Goal: Information Seeking & Learning: Learn about a topic

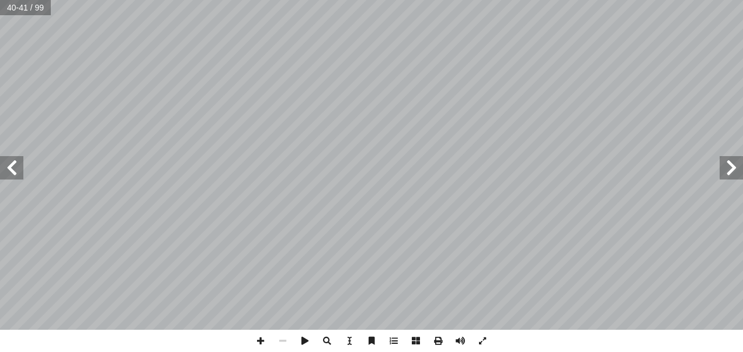
click at [19, 173] on span at bounding box center [11, 167] width 23 height 23
click at [18, 178] on span at bounding box center [11, 167] width 23 height 23
click at [731, 169] on span at bounding box center [731, 167] width 23 height 23
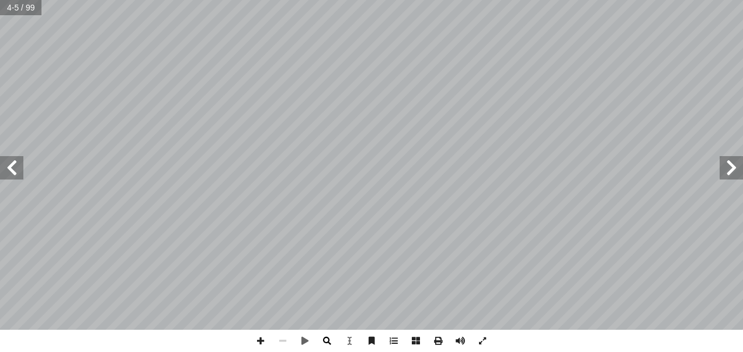
click at [323, 339] on span at bounding box center [327, 340] width 22 height 22
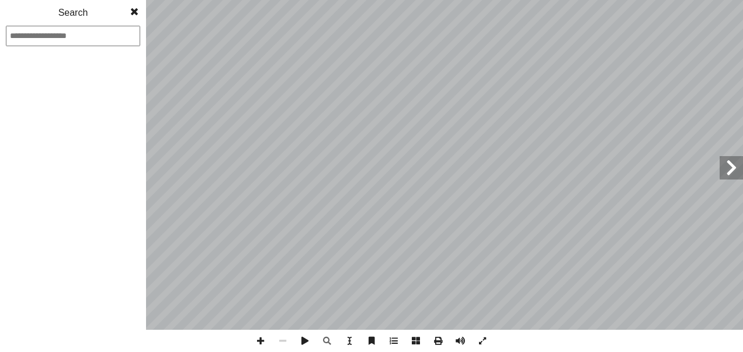
click at [97, 36] on input at bounding box center [73, 36] width 134 height 20
type input "**"
click at [91, 37] on input "**" at bounding box center [73, 36] width 134 height 20
click at [84, 9] on div "Search" at bounding box center [73, 13] width 146 height 26
drag, startPoint x: 88, startPoint y: 47, endPoint x: 88, endPoint y: 39, distance: 7.6
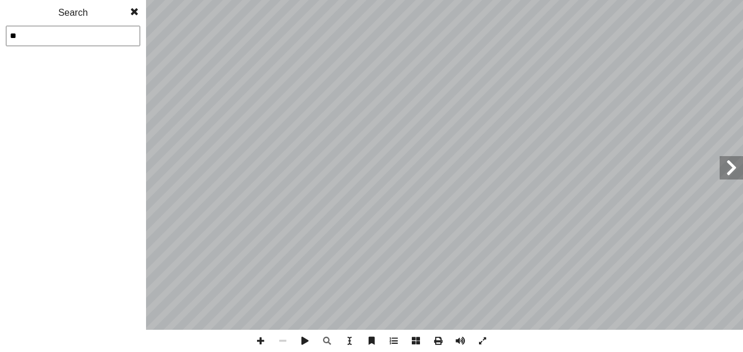
click at [88, 39] on div "1 2 3 4 5 6 7 8 9 10 11 12 13 14 15 16 17 18 19 20 21 22 23 24 25 26 27 28 29 3…" at bounding box center [73, 176] width 146 height 352
click at [88, 39] on input "**" at bounding box center [73, 36] width 134 height 20
click at [134, 12] on span at bounding box center [134, 11] width 21 height 23
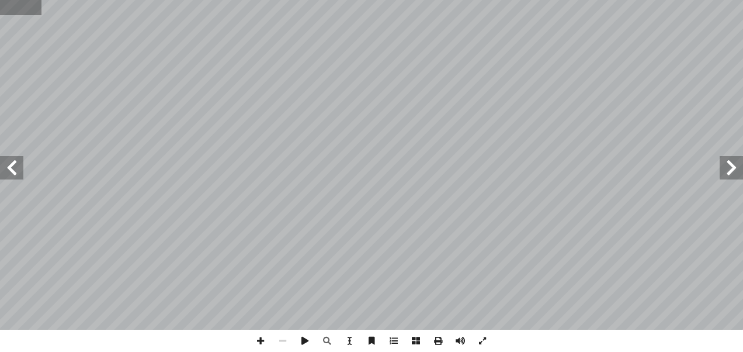
click at [17, 11] on input "text" at bounding box center [20, 7] width 41 height 15
type input "**"
click at [20, 175] on span at bounding box center [11, 167] width 23 height 23
click at [6, 171] on span at bounding box center [11, 167] width 23 height 23
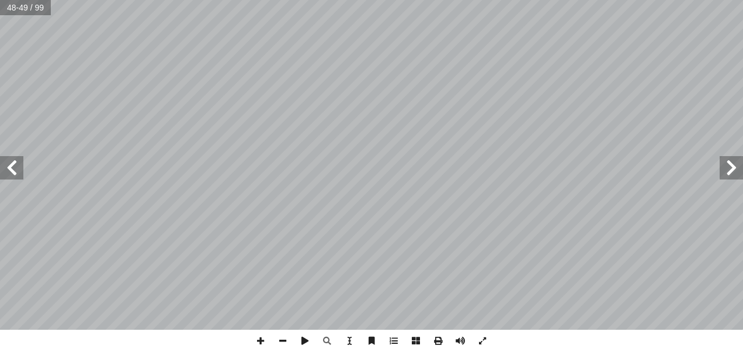
click at [6, 171] on span at bounding box center [11, 167] width 23 height 23
click at [12, 175] on span at bounding box center [11, 167] width 23 height 23
click at [19, 175] on span at bounding box center [11, 167] width 23 height 23
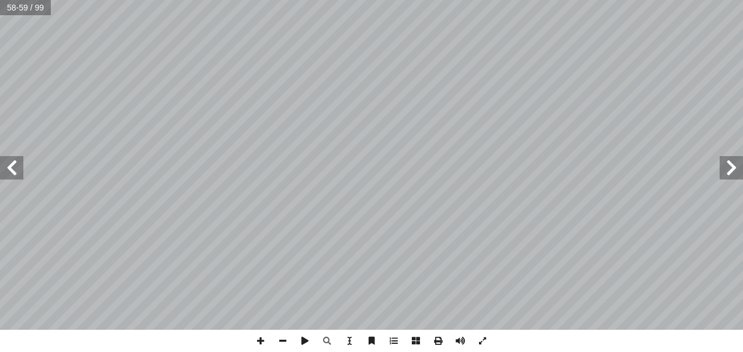
click at [4, 173] on span at bounding box center [11, 167] width 23 height 23
click at [19, 176] on span at bounding box center [11, 167] width 23 height 23
click at [10, 165] on span at bounding box center [11, 167] width 23 height 23
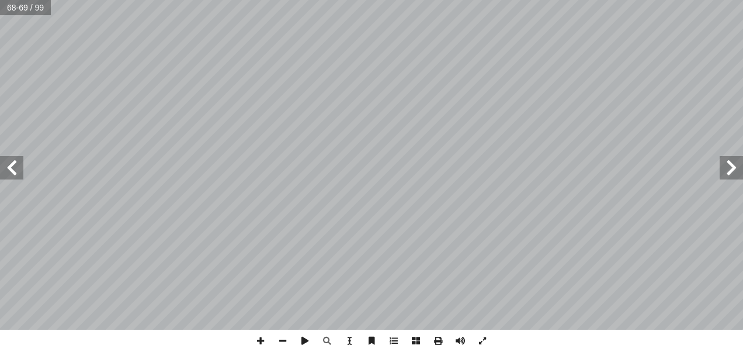
click at [6, 164] on span at bounding box center [11, 167] width 23 height 23
click at [11, 176] on span at bounding box center [11, 167] width 23 height 23
click at [0, 166] on span at bounding box center [11, 167] width 23 height 23
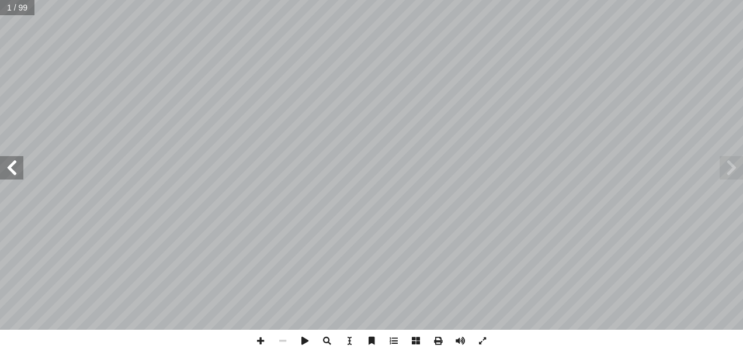
click at [18, 164] on span at bounding box center [11, 167] width 23 height 23
click at [16, 10] on input "text" at bounding box center [20, 7] width 41 height 15
type input "**"
click at [11, 168] on span at bounding box center [11, 167] width 23 height 23
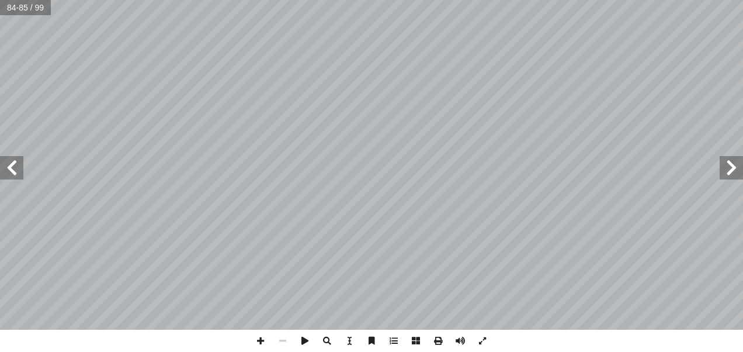
click at [11, 168] on span at bounding box center [11, 167] width 23 height 23
click at [16, 164] on span at bounding box center [11, 167] width 23 height 23
click at [19, 170] on span at bounding box center [11, 167] width 23 height 23
click at [12, 169] on span at bounding box center [11, 167] width 23 height 23
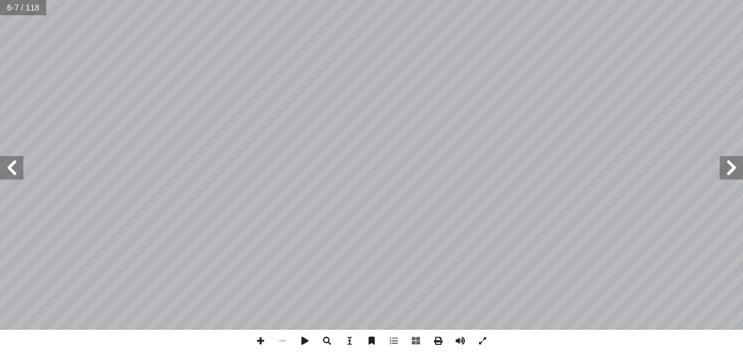
click at [12, 169] on span at bounding box center [11, 167] width 23 height 23
drag, startPoint x: 21, startPoint y: 166, endPoint x: 13, endPoint y: 158, distance: 11.6
click at [13, 158] on span at bounding box center [11, 167] width 23 height 23
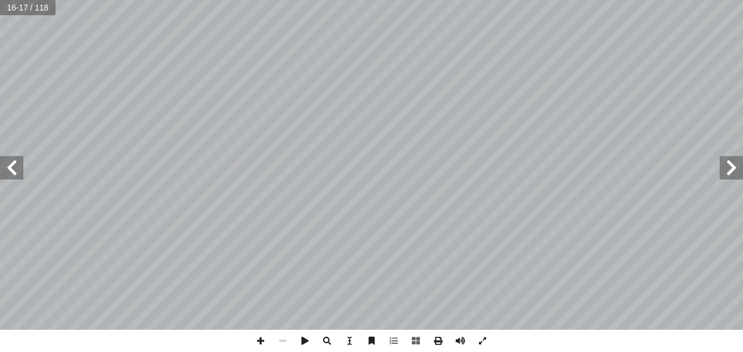
click at [7, 168] on span at bounding box center [11, 167] width 23 height 23
click at [23, 174] on span at bounding box center [11, 167] width 23 height 23
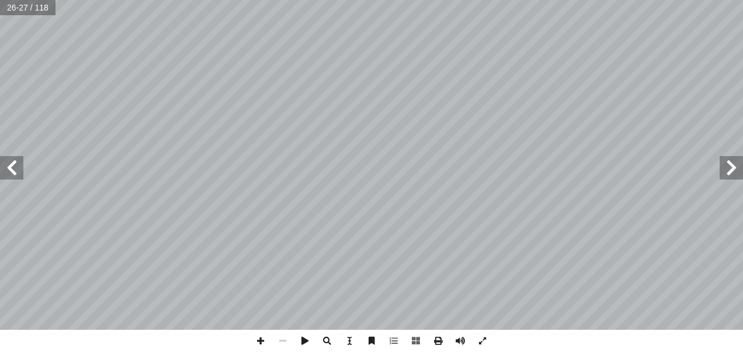
click at [16, 172] on span at bounding box center [11, 167] width 23 height 23
click at [16, 170] on span at bounding box center [11, 167] width 23 height 23
click at [420, 0] on html "الصفحة الرئيسية الصف الأول الصف الثاني الصف الثالث الصف الرابع الصف الخامس الصف…" at bounding box center [371, 53] width 743 height 106
click at [22, 163] on span at bounding box center [11, 167] width 23 height 23
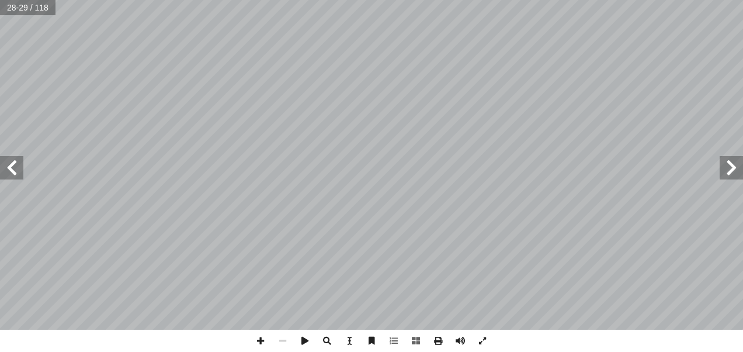
click at [8, 175] on span at bounding box center [11, 167] width 23 height 23
click at [10, 169] on span at bounding box center [11, 167] width 23 height 23
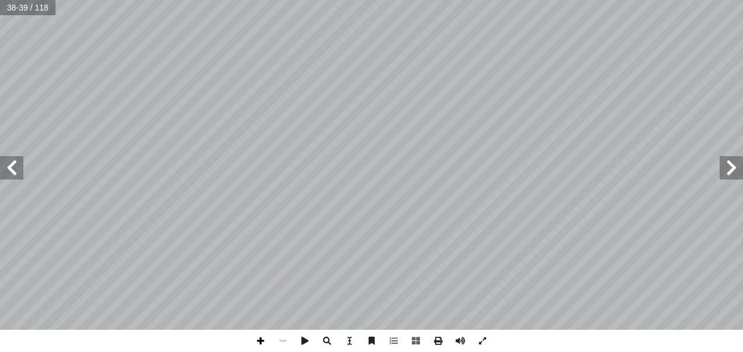
click at [261, 341] on span at bounding box center [260, 340] width 22 height 22
click at [18, 170] on span at bounding box center [11, 167] width 23 height 23
click at [19, 167] on span at bounding box center [11, 167] width 23 height 23
click at [21, 172] on span at bounding box center [11, 167] width 23 height 23
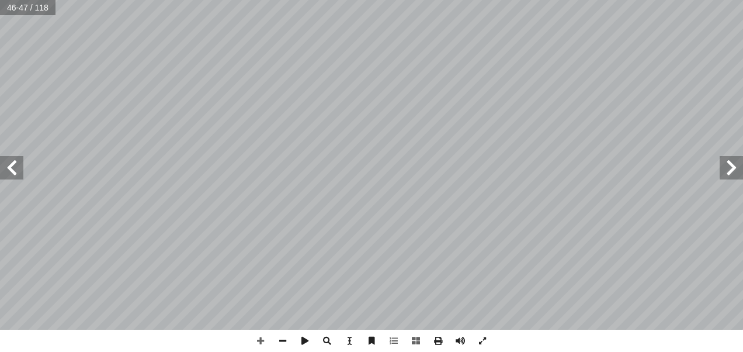
click at [9, 172] on span at bounding box center [11, 167] width 23 height 23
click at [15, 167] on span at bounding box center [11, 167] width 23 height 23
